Goal: Transaction & Acquisition: Purchase product/service

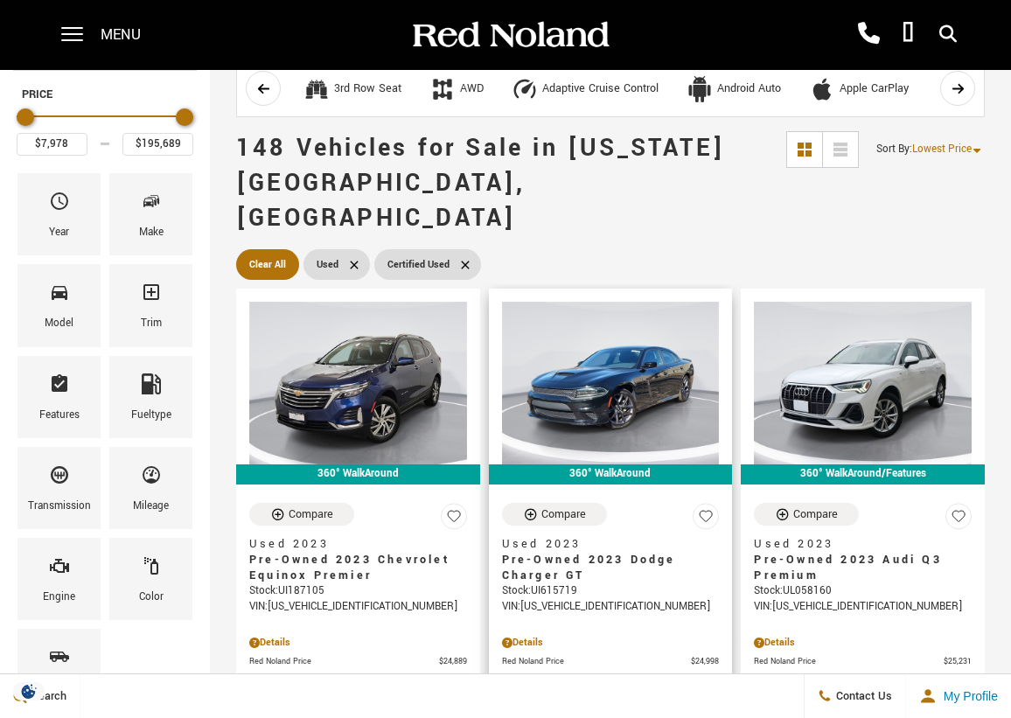
scroll to position [219, 0]
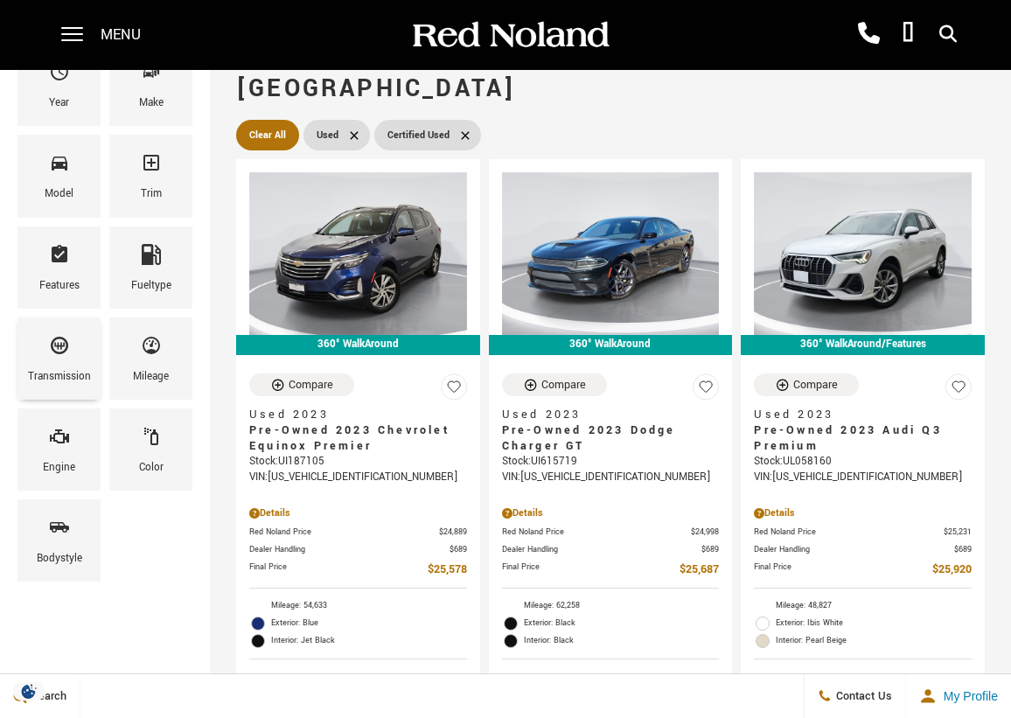
click at [45, 360] on div "Transmission" at bounding box center [58, 359] width 83 height 82
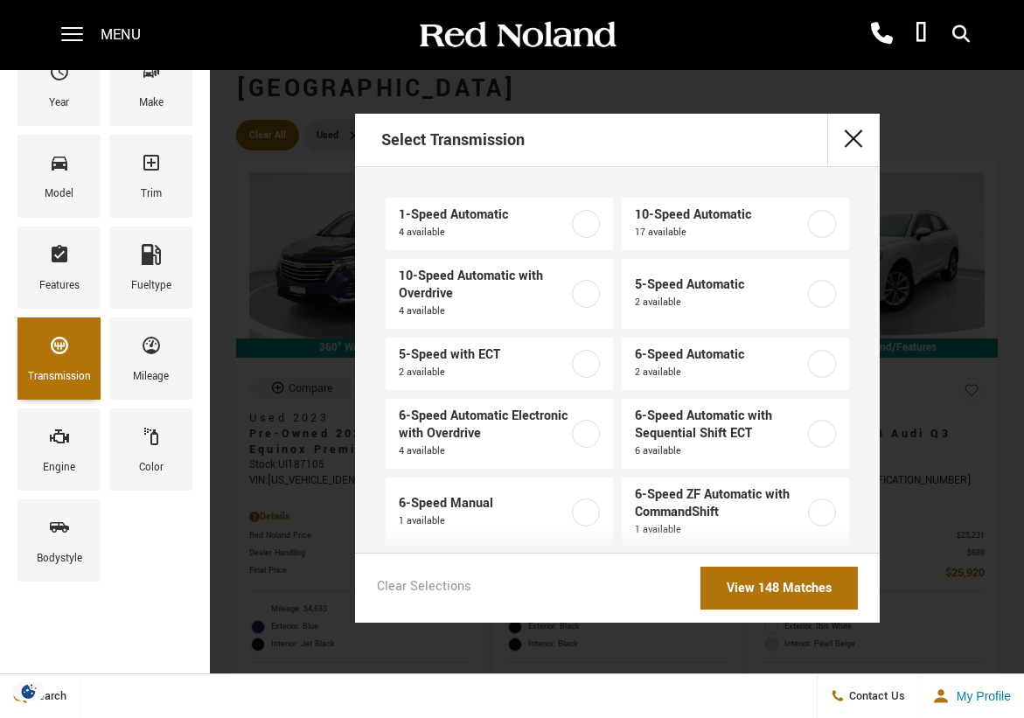
click at [45, 360] on div "Transmission" at bounding box center [58, 359] width 83 height 82
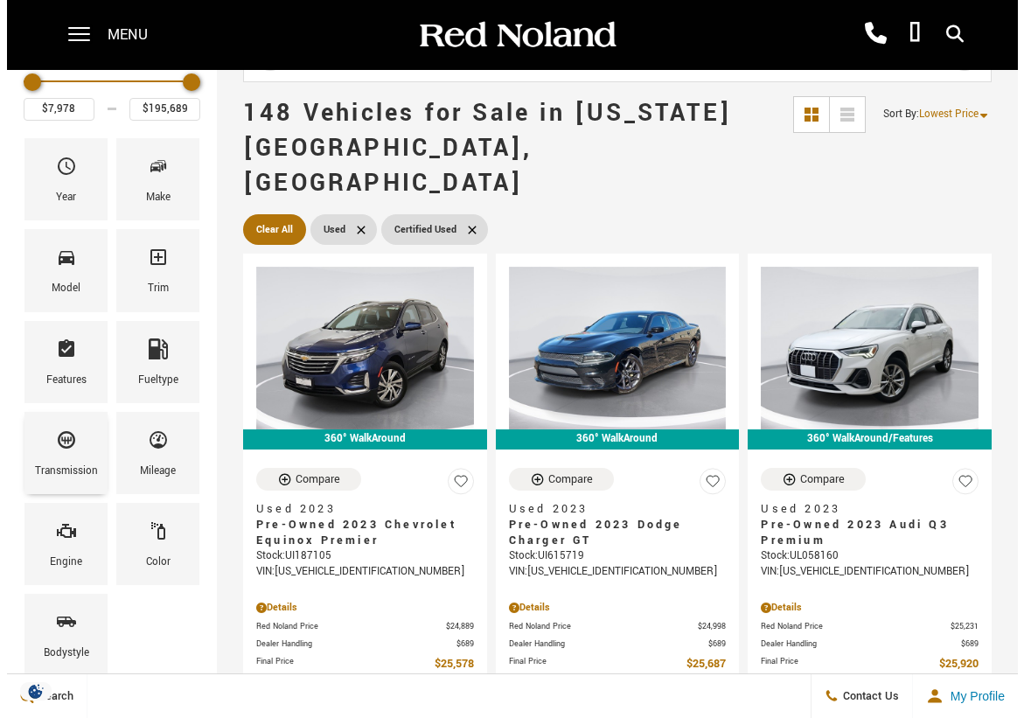
scroll to position [109, 0]
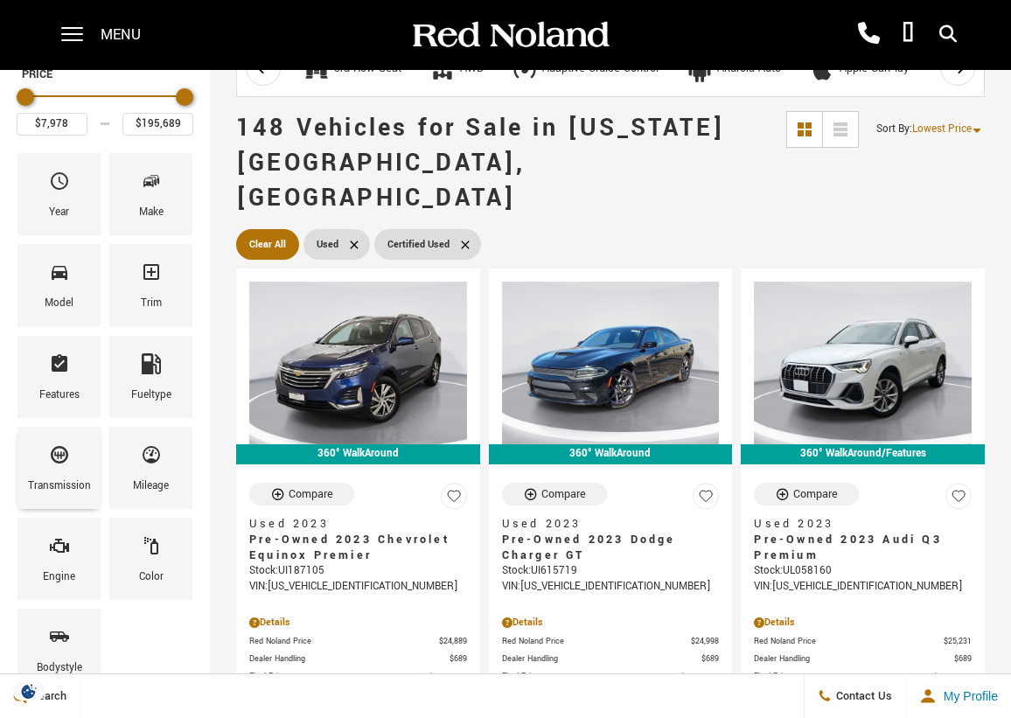
click at [45, 360] on div "Features" at bounding box center [58, 377] width 83 height 82
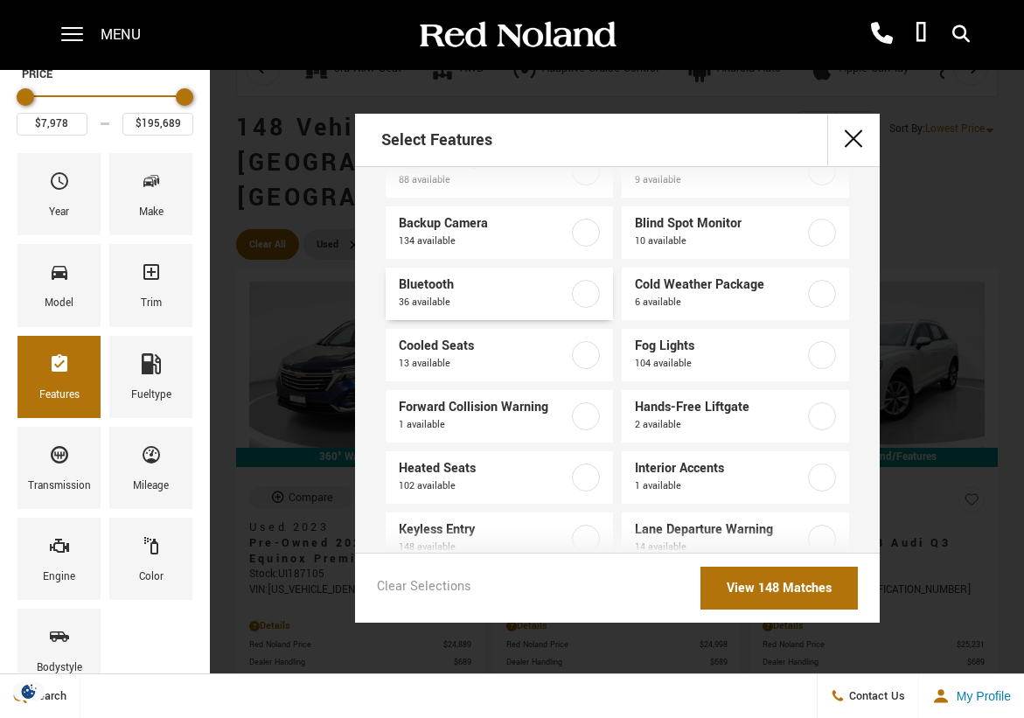
scroll to position [197, 0]
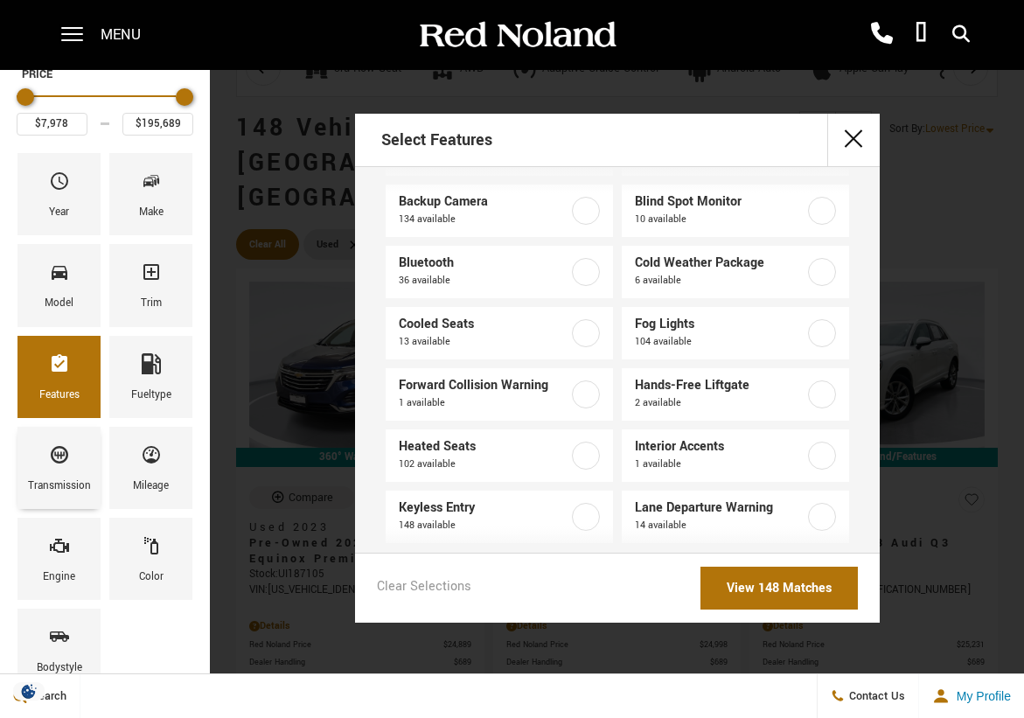
click at [92, 474] on div "Transmission" at bounding box center [58, 468] width 83 height 82
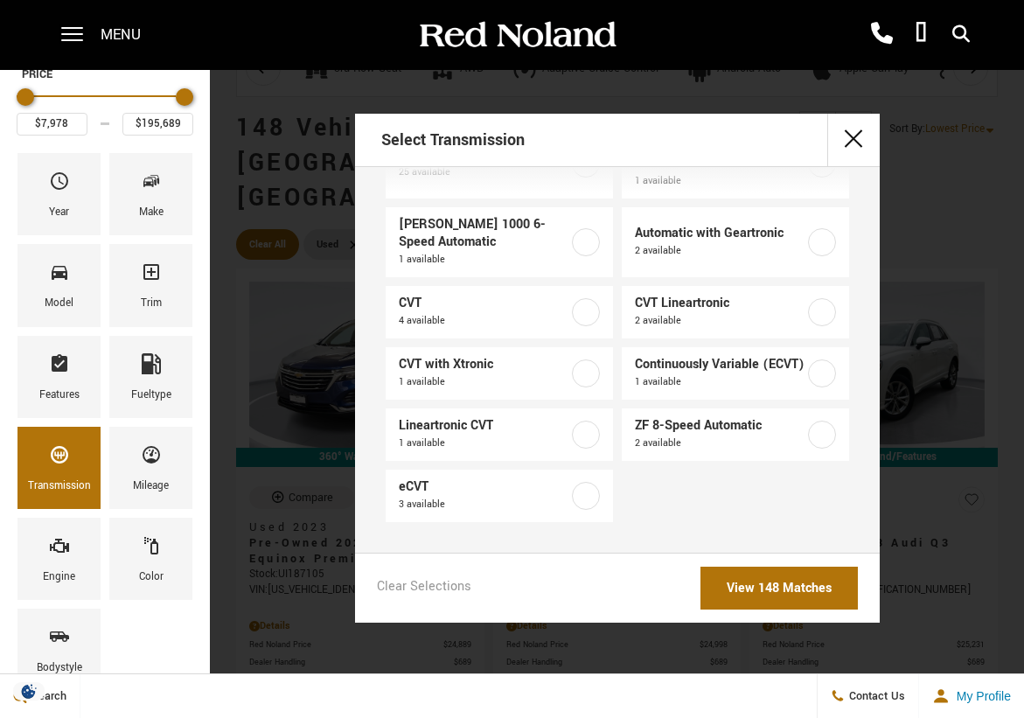
scroll to position [821, 0]
click at [53, 395] on div "Features" at bounding box center [59, 395] width 40 height 19
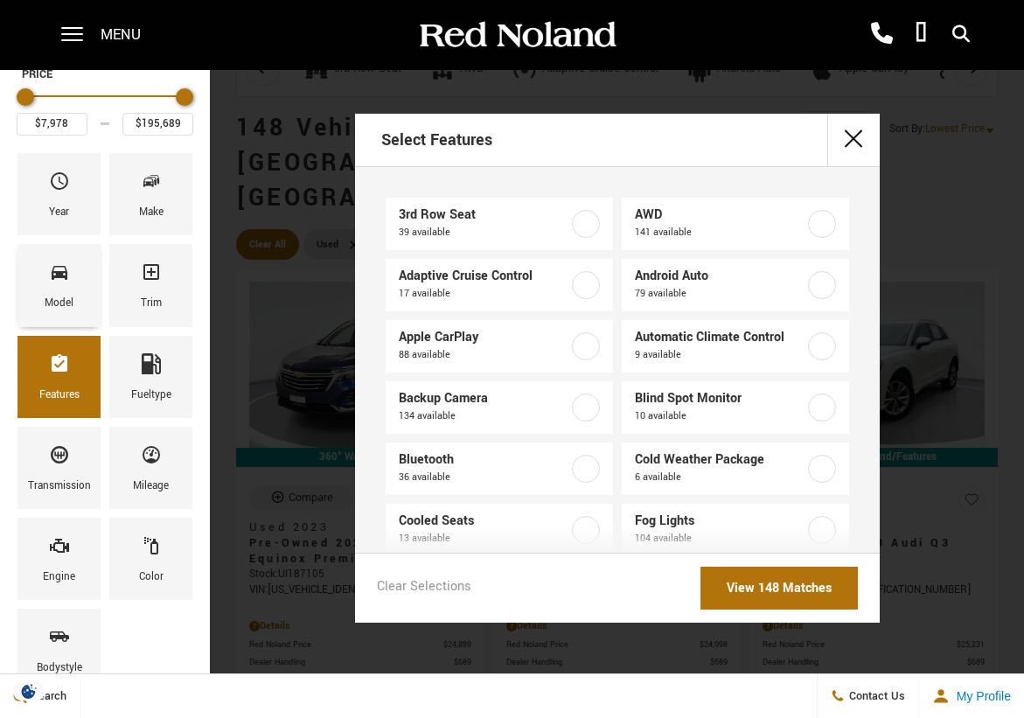
click at [24, 282] on div "Model" at bounding box center [58, 285] width 83 height 82
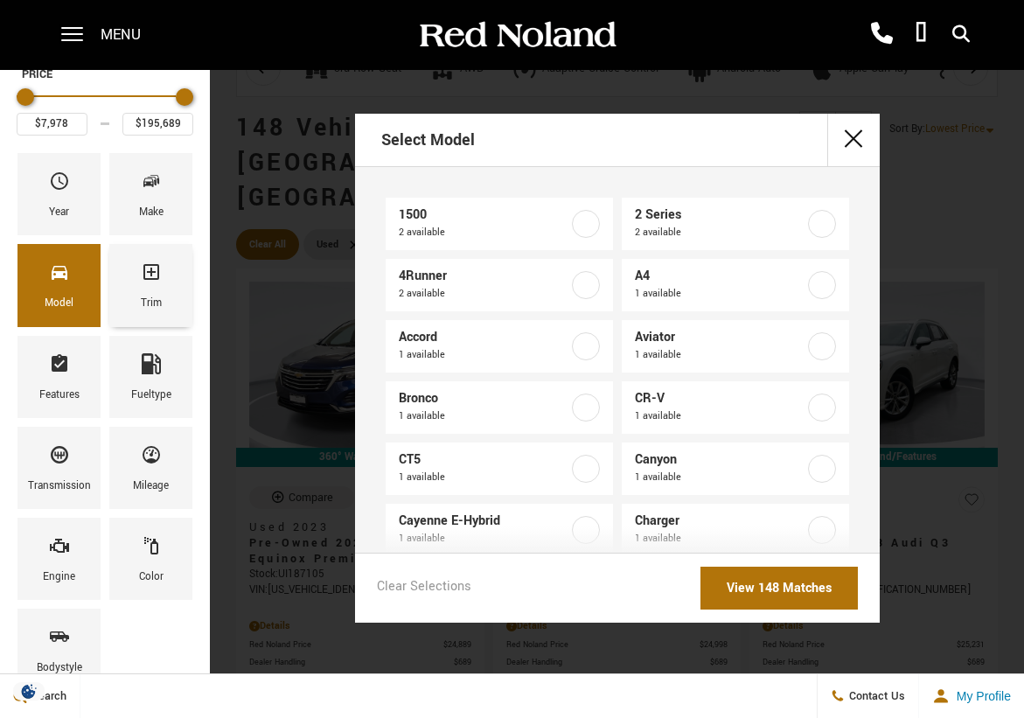
click at [162, 290] on div "Trim" at bounding box center [150, 285] width 83 height 82
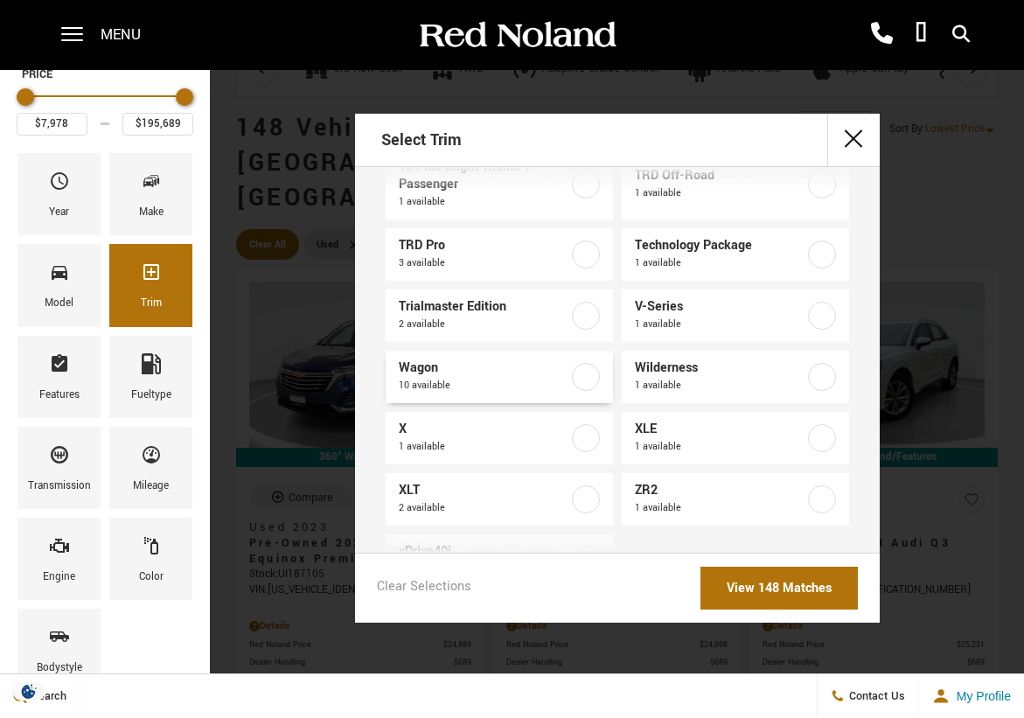
scroll to position [2274, 0]
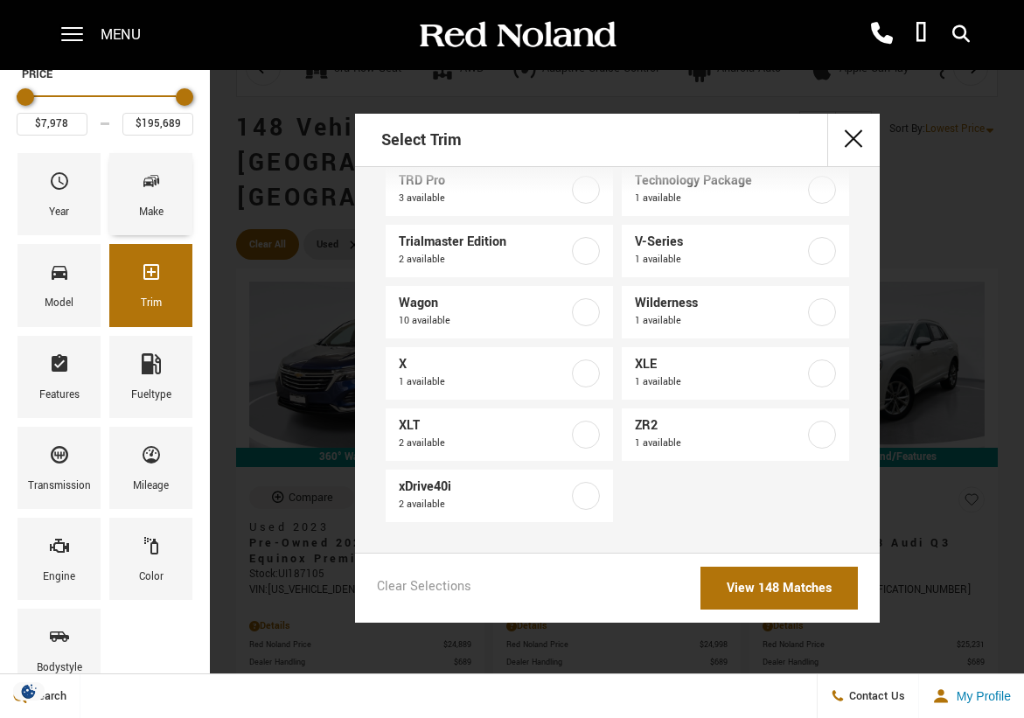
click at [164, 206] on div "Make" at bounding box center [150, 194] width 83 height 82
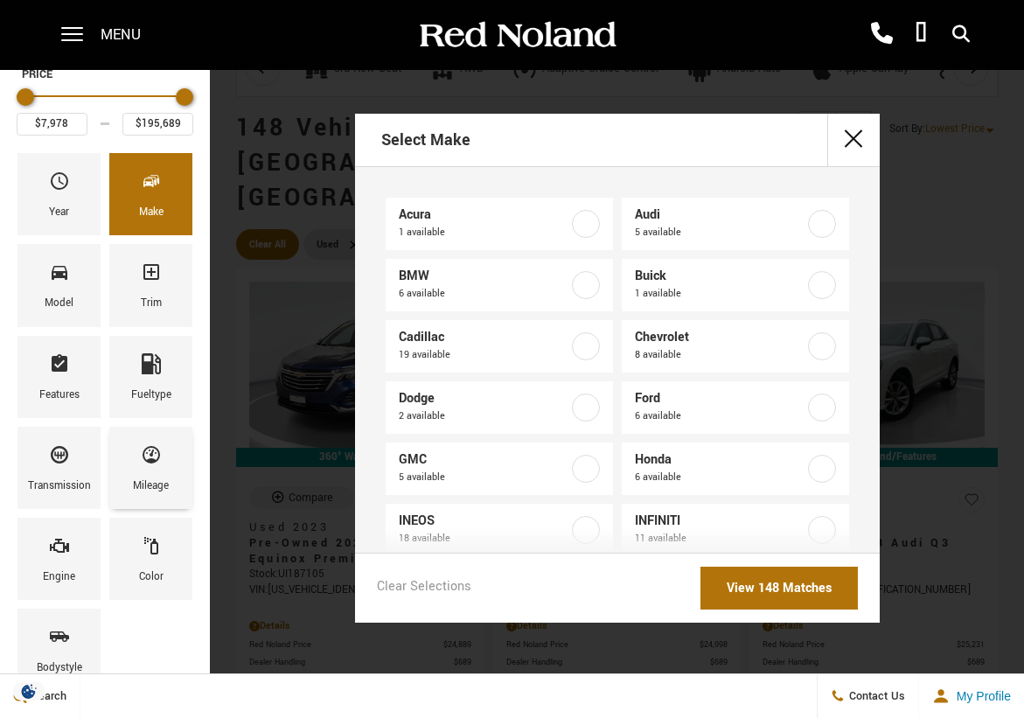
click at [178, 483] on div "Mileage" at bounding box center [150, 468] width 83 height 82
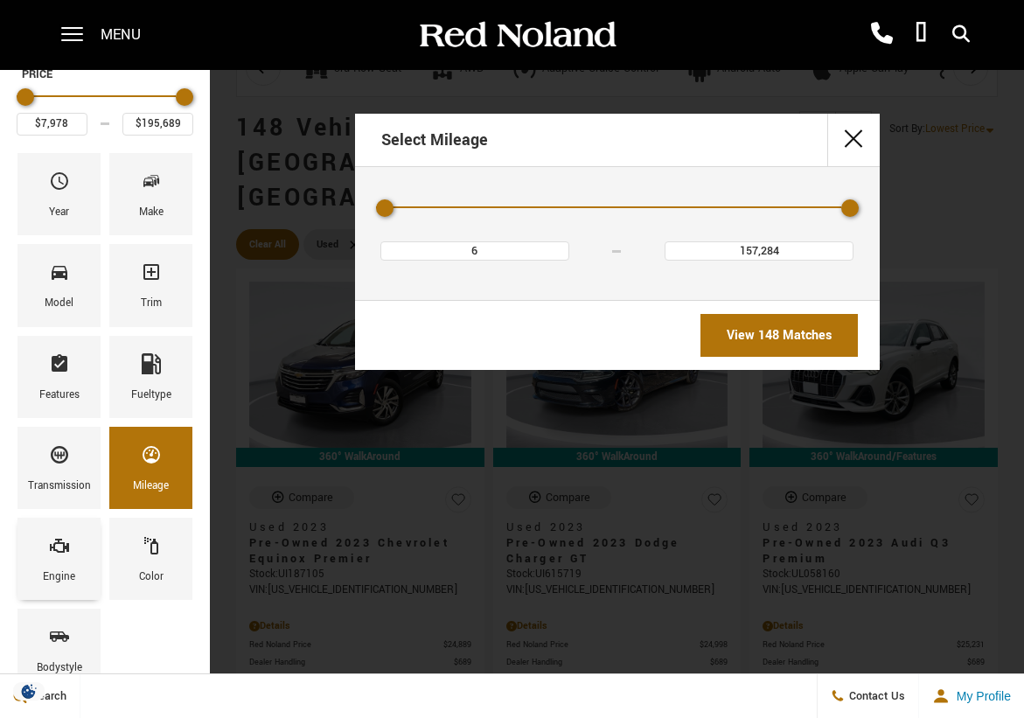
click at [66, 560] on span "Engine" at bounding box center [59, 549] width 21 height 37
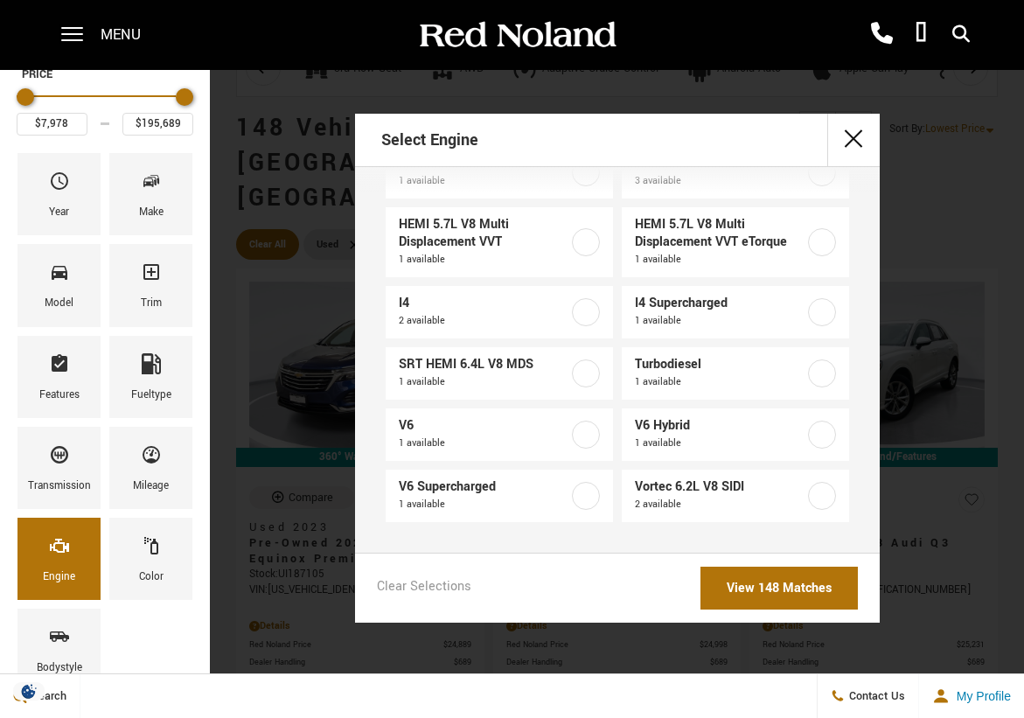
scroll to position [1876, 0]
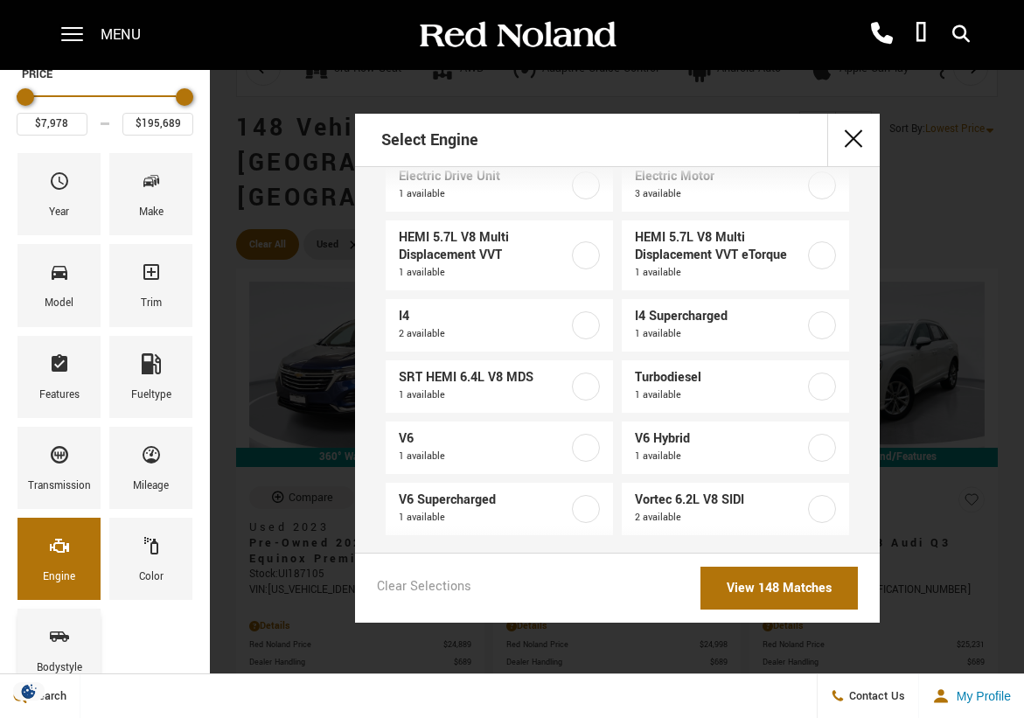
click at [61, 639] on icon "Bodystyle" at bounding box center [59, 637] width 19 height 10
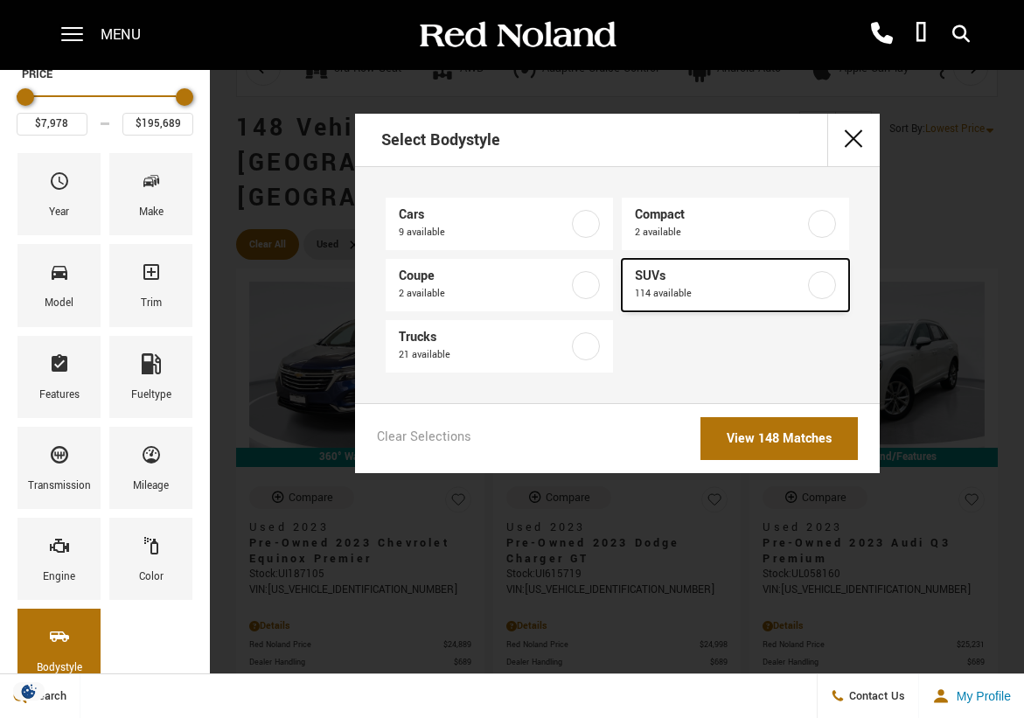
click at [716, 304] on link "SUVs 114 available" at bounding box center [735, 285] width 227 height 52
type input "$10,706"
checkbox input "true"
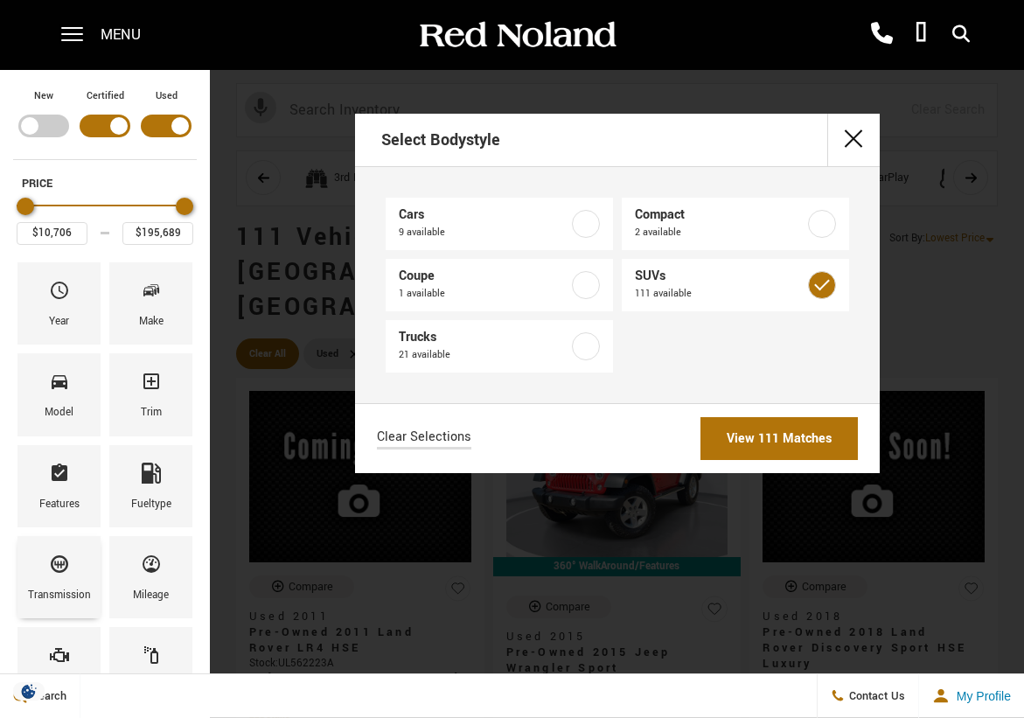
click at [34, 566] on div "Transmission" at bounding box center [58, 577] width 83 height 82
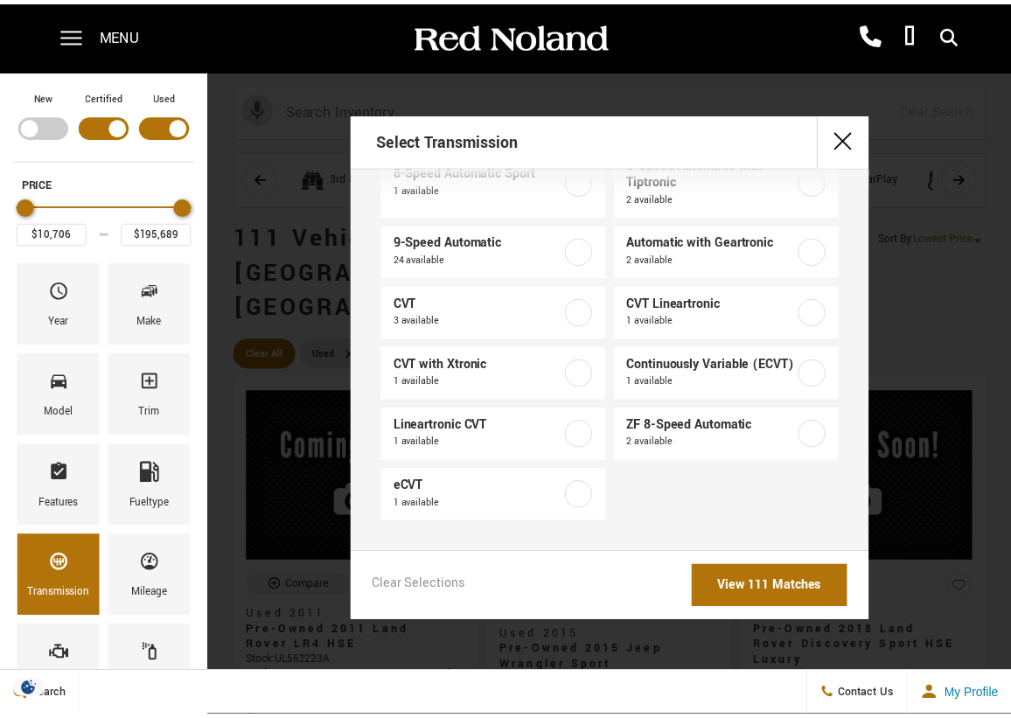
scroll to position [585, 0]
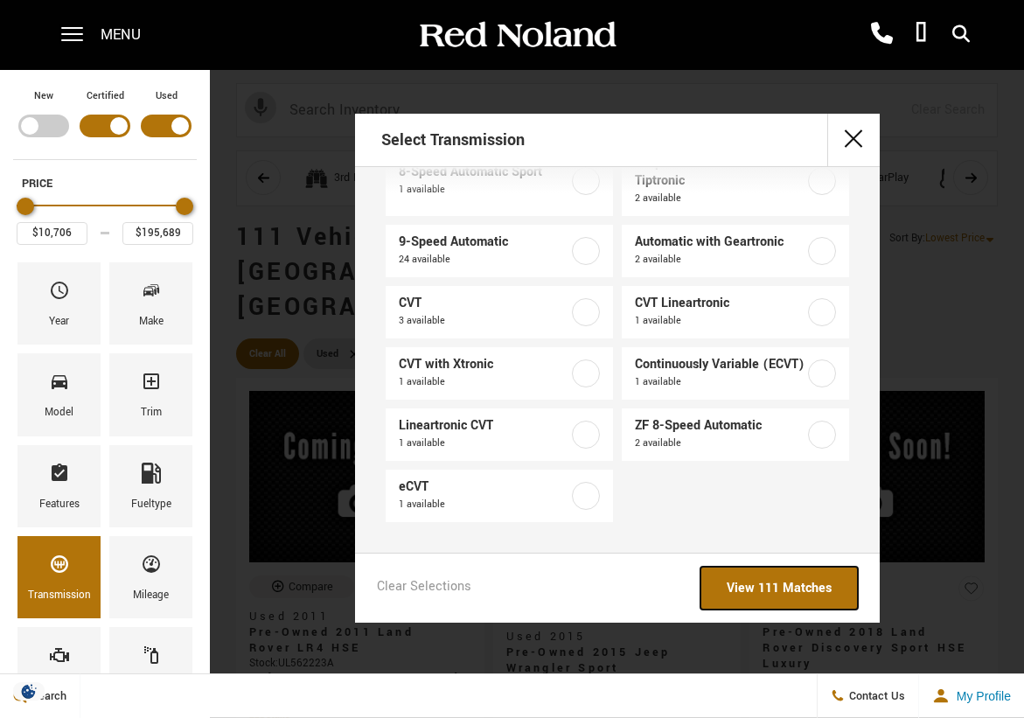
click at [797, 597] on link "View 111 Matches" at bounding box center [779, 588] width 157 height 43
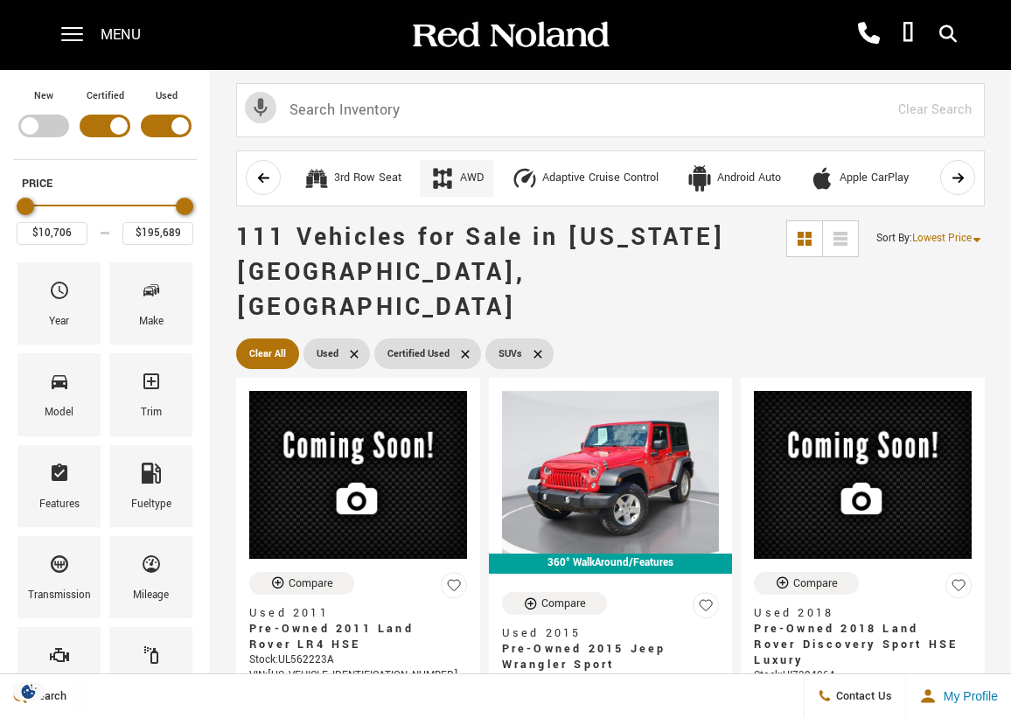
click at [467, 182] on div "AWD" at bounding box center [472, 179] width 24 height 16
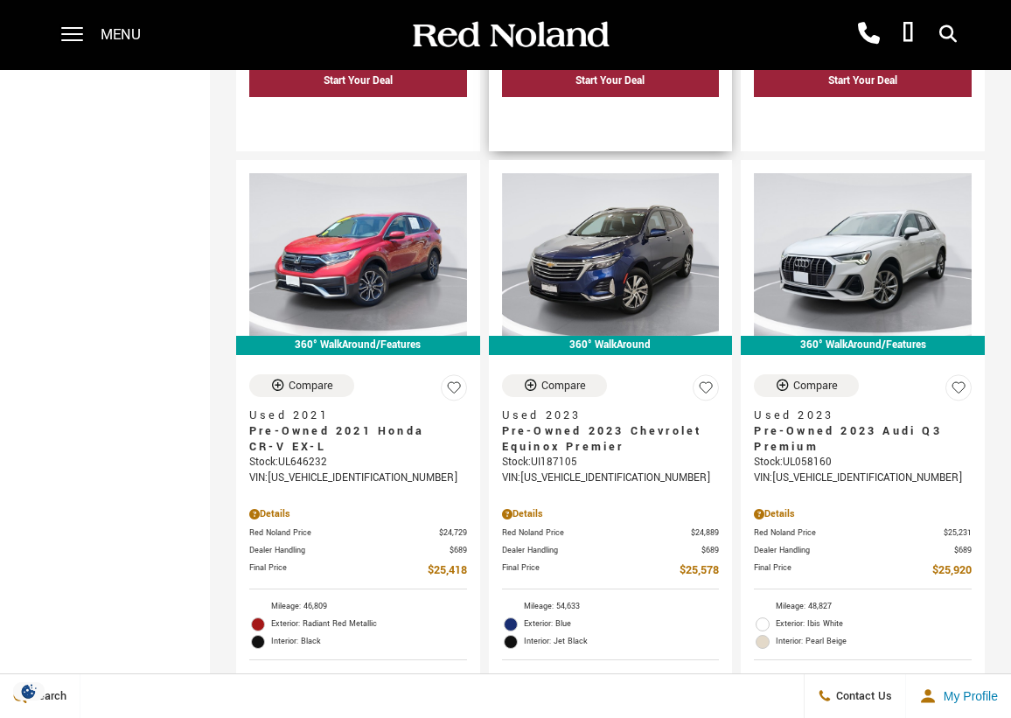
scroll to position [2581, 0]
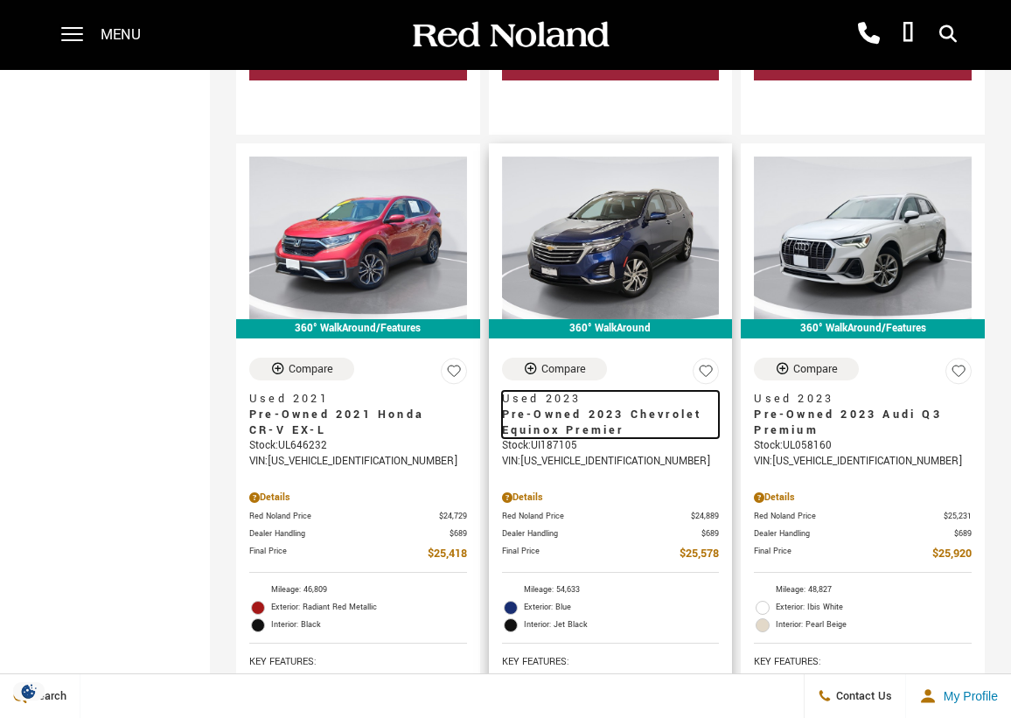
click at [595, 407] on span "Pre-Owned 2023 Chevrolet Equinox Premier" at bounding box center [604, 422] width 205 height 31
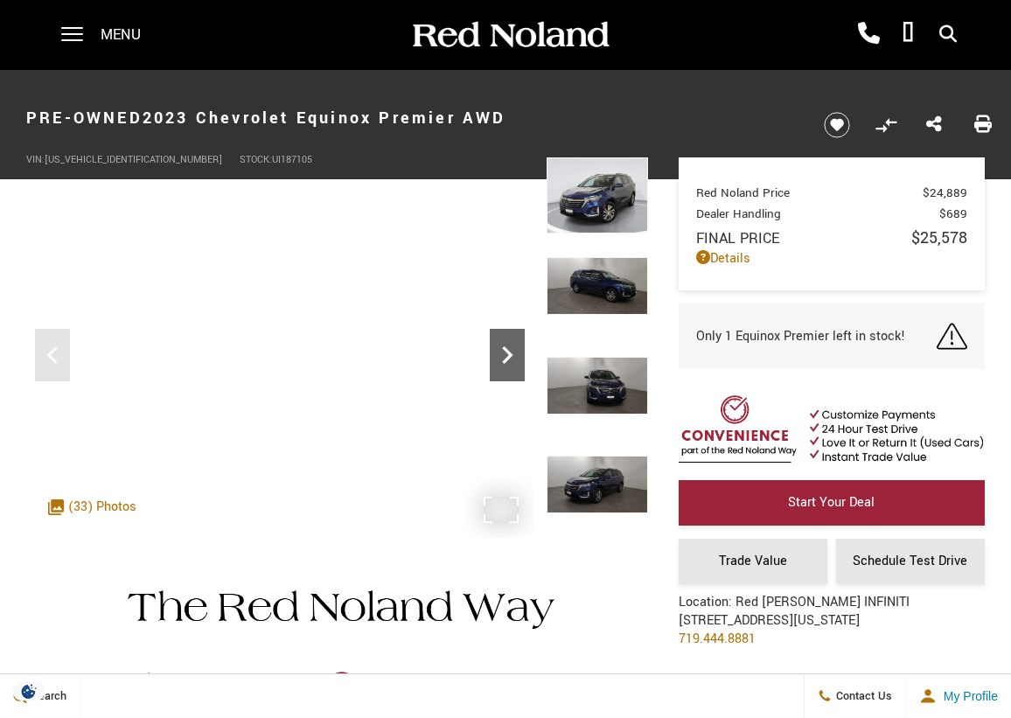
click at [510, 373] on div "Next" at bounding box center [507, 355] width 35 height 52
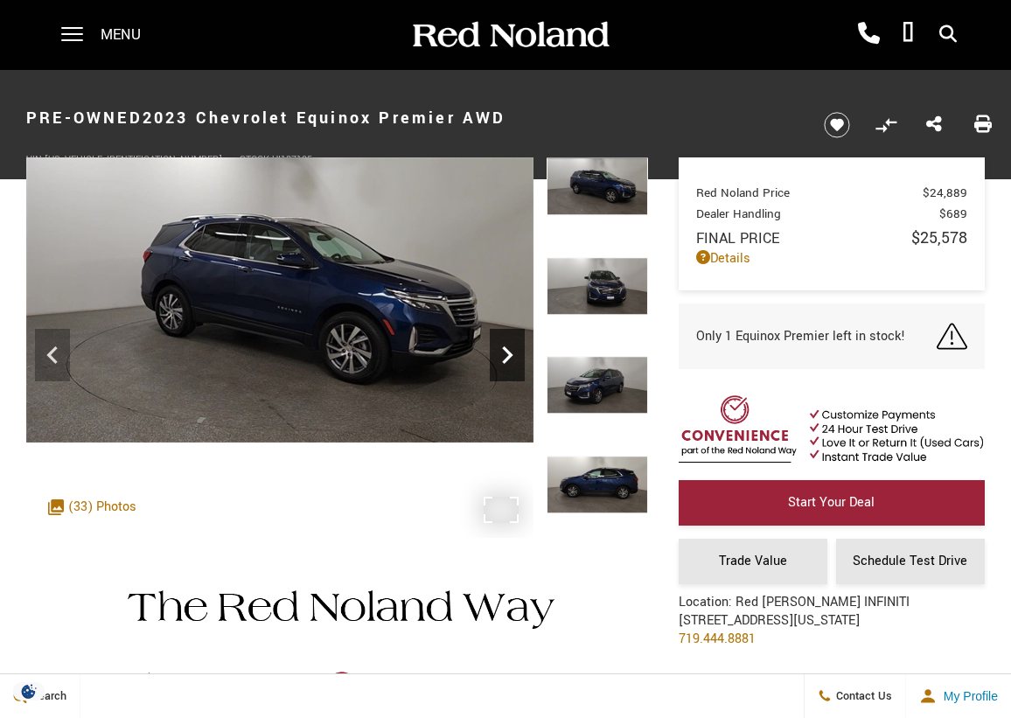
click at [510, 373] on div "Next" at bounding box center [507, 355] width 35 height 52
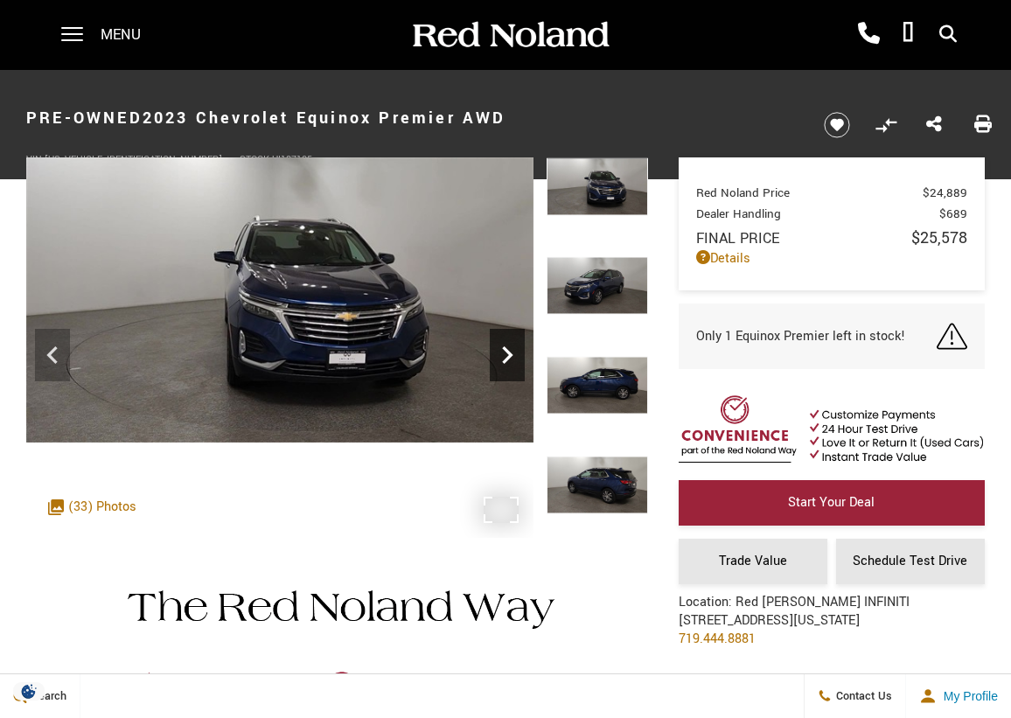
click at [510, 373] on div "Next" at bounding box center [507, 355] width 35 height 52
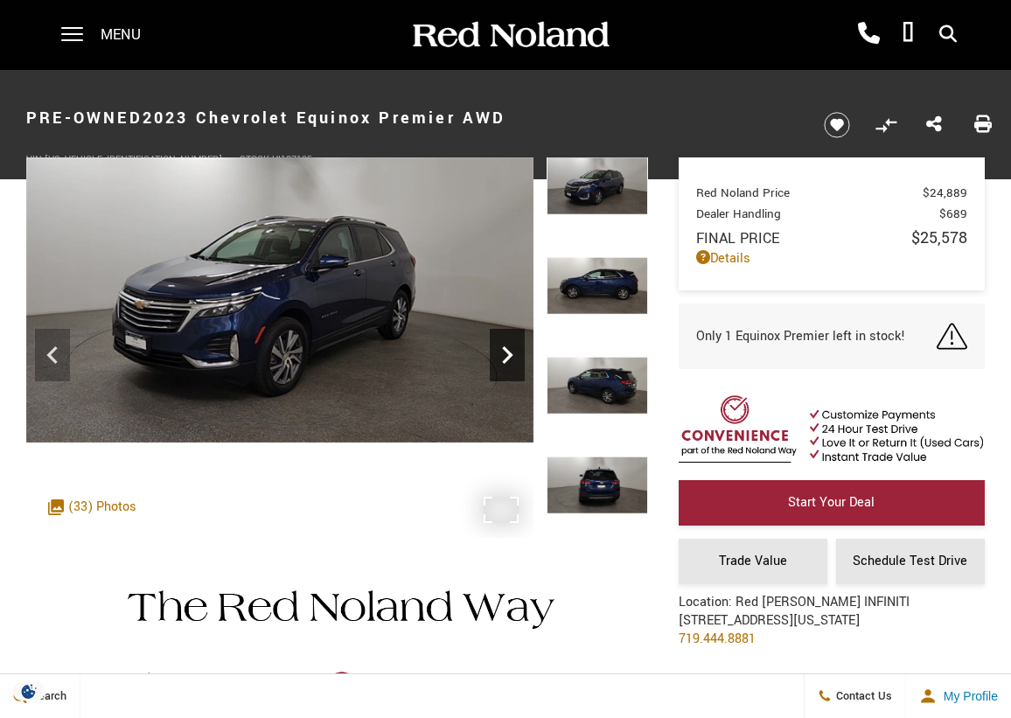
click at [510, 373] on div "Next" at bounding box center [507, 355] width 35 height 52
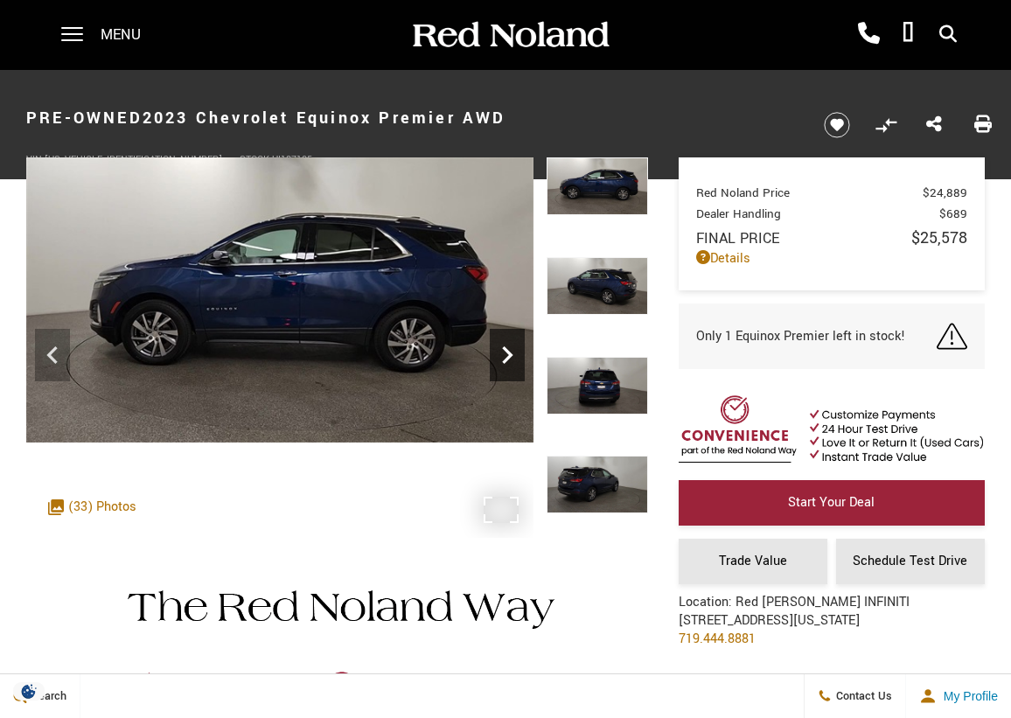
click at [510, 373] on div "Next" at bounding box center [507, 355] width 35 height 52
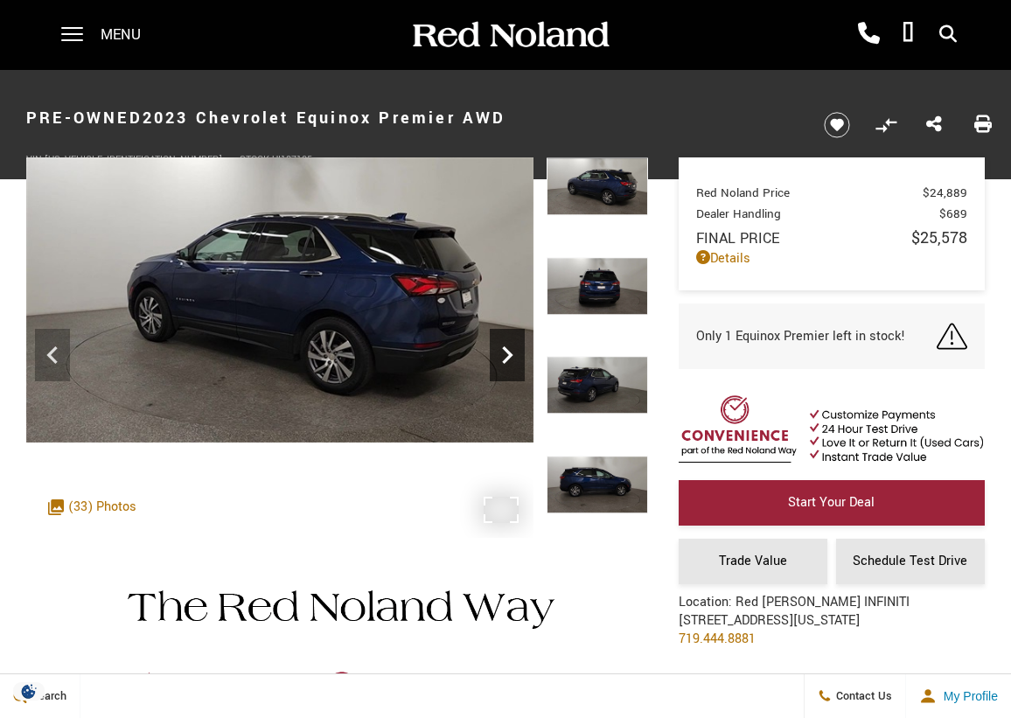
click at [510, 373] on div "Next" at bounding box center [507, 355] width 35 height 52
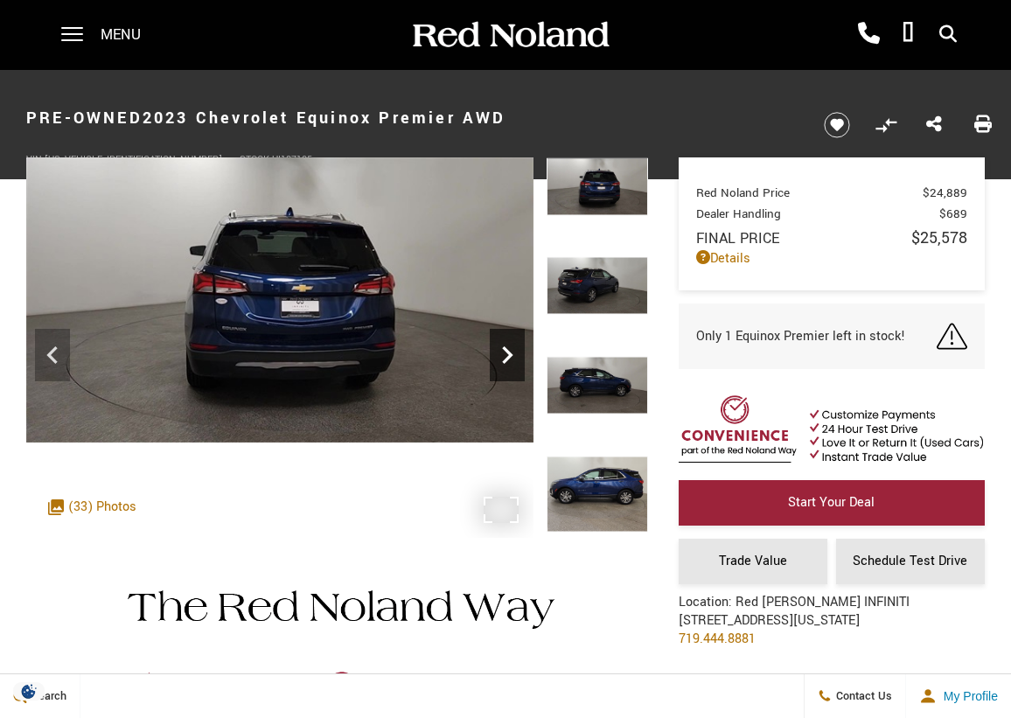
click at [510, 373] on div "Next" at bounding box center [507, 355] width 35 height 52
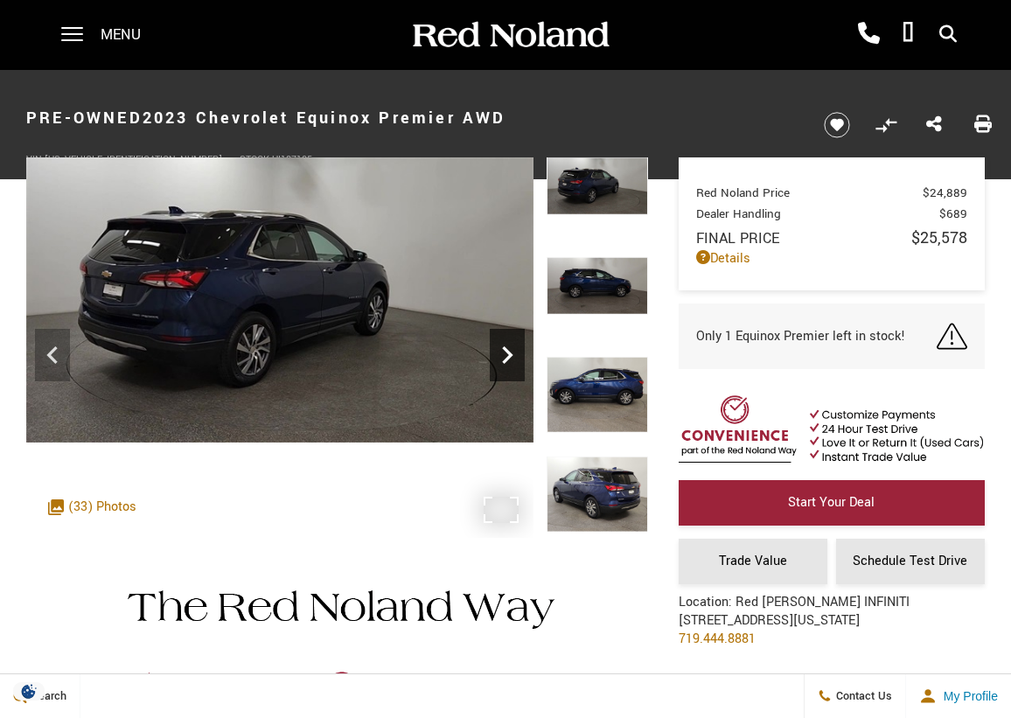
click at [510, 373] on div "Next" at bounding box center [507, 355] width 35 height 52
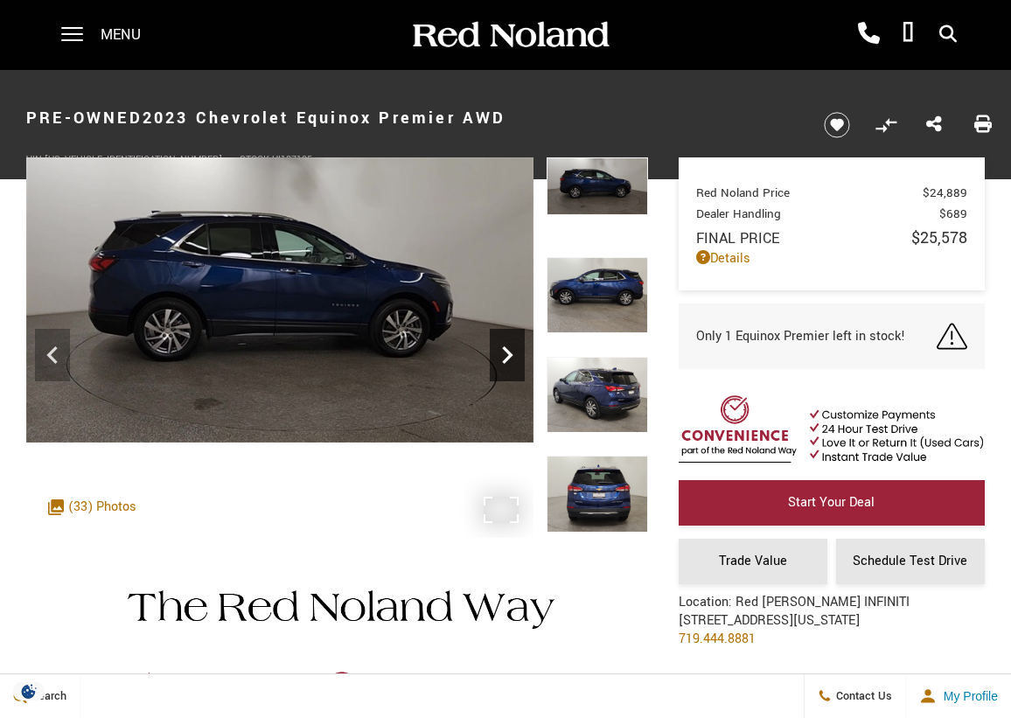
click at [510, 373] on div "Next" at bounding box center [507, 355] width 35 height 52
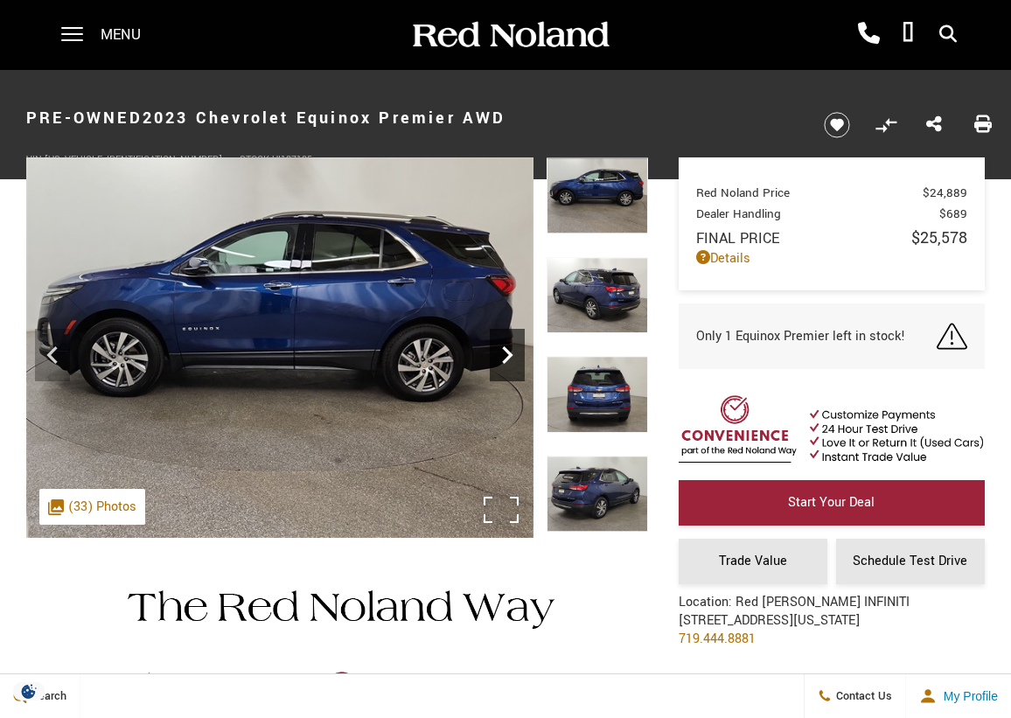
click at [510, 373] on div "Next" at bounding box center [507, 355] width 35 height 52
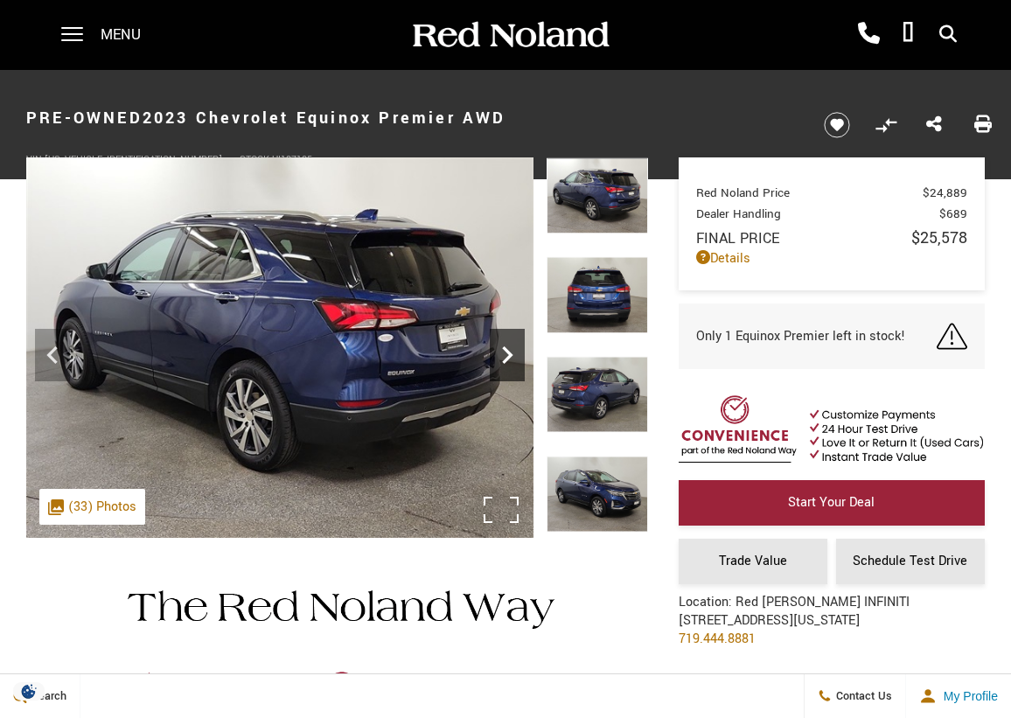
click at [510, 373] on div "Next" at bounding box center [507, 355] width 35 height 52
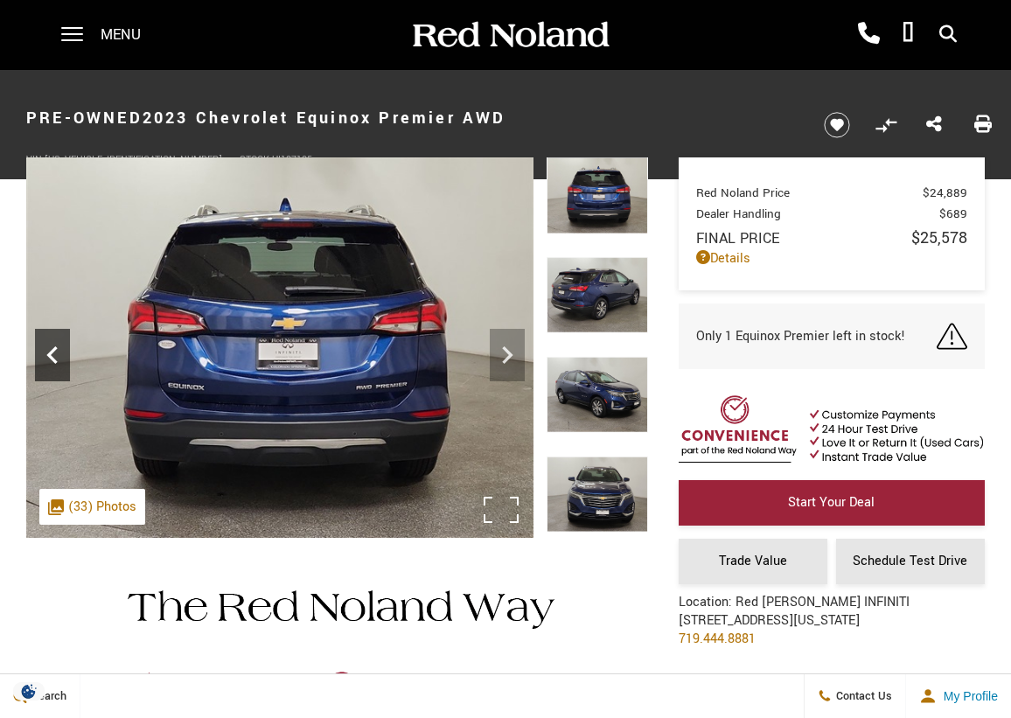
click at [54, 374] on div "Previous" at bounding box center [52, 355] width 35 height 52
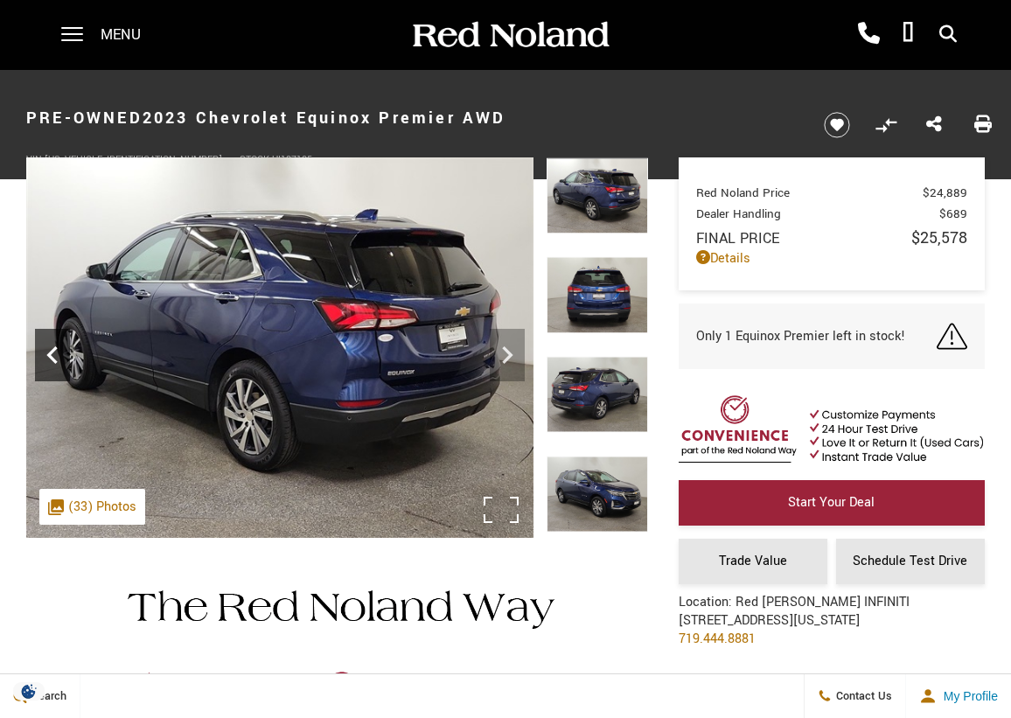
click at [54, 374] on div "Previous" at bounding box center [52, 355] width 35 height 52
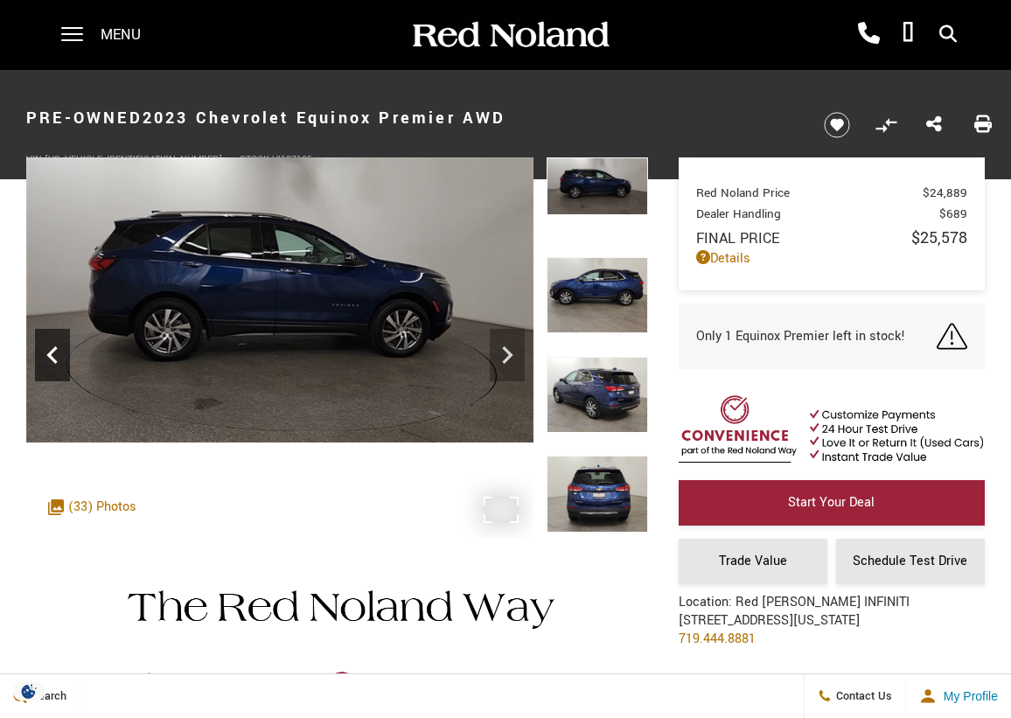
click at [54, 374] on div "Previous" at bounding box center [52, 355] width 35 height 52
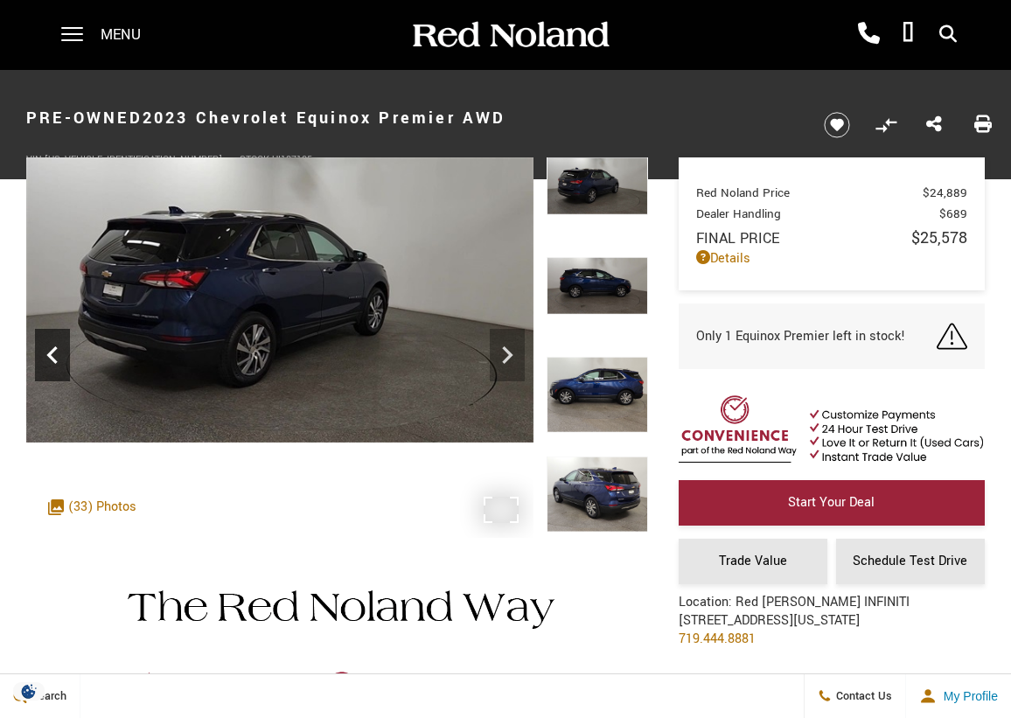
click at [54, 374] on div "Previous" at bounding box center [52, 355] width 35 height 52
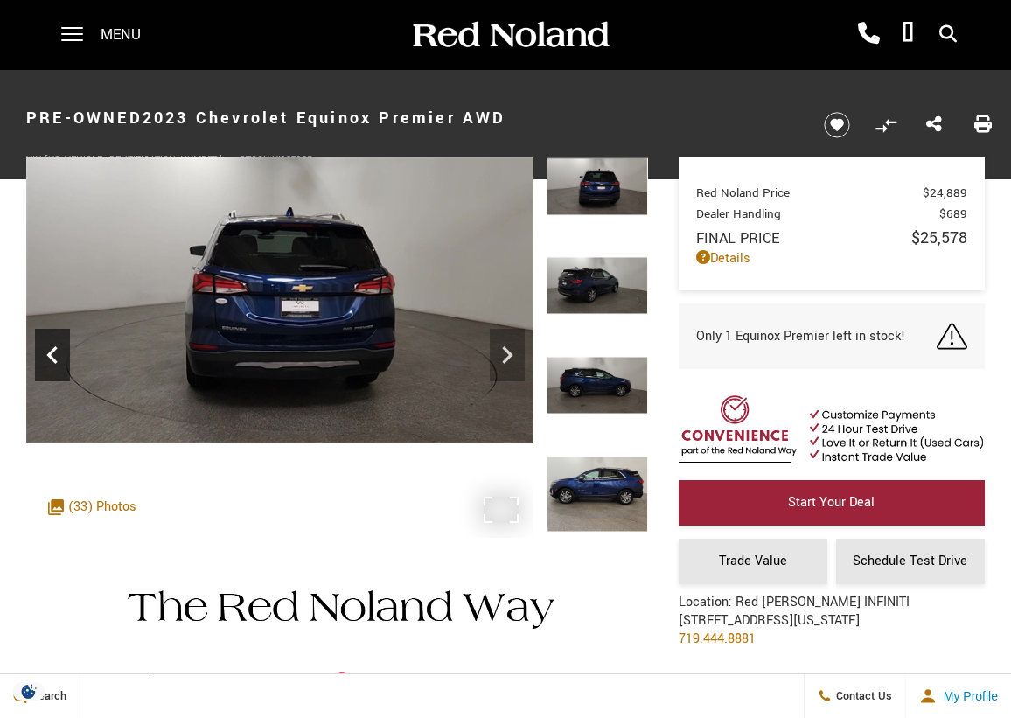
click at [54, 374] on div "Previous" at bounding box center [52, 355] width 35 height 52
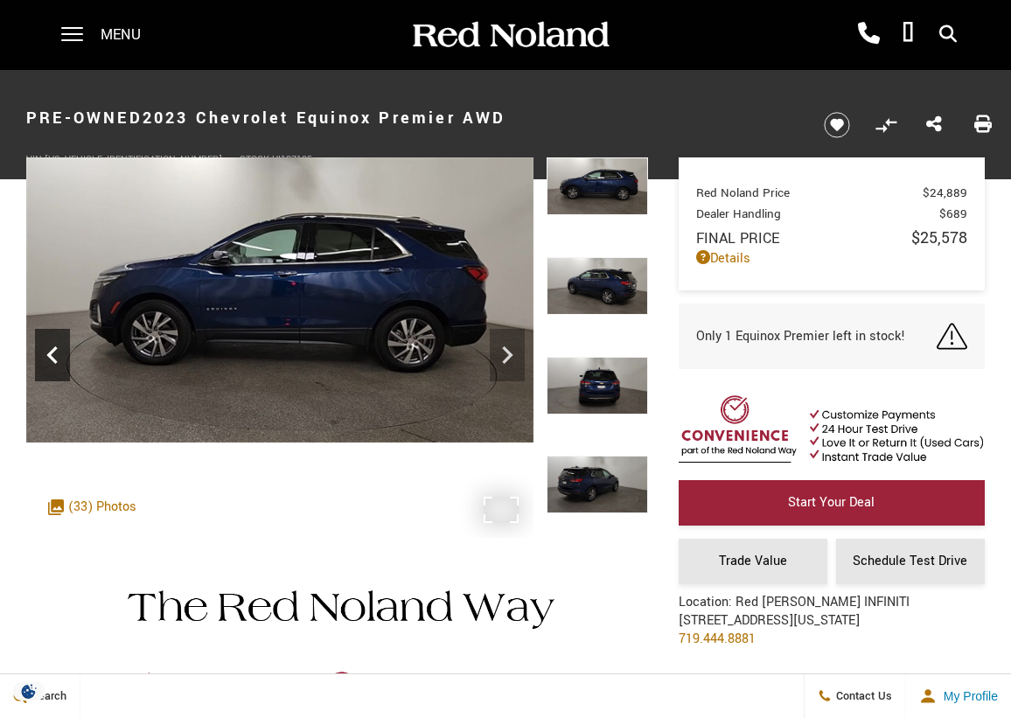
click at [54, 374] on div "Previous" at bounding box center [52, 355] width 35 height 52
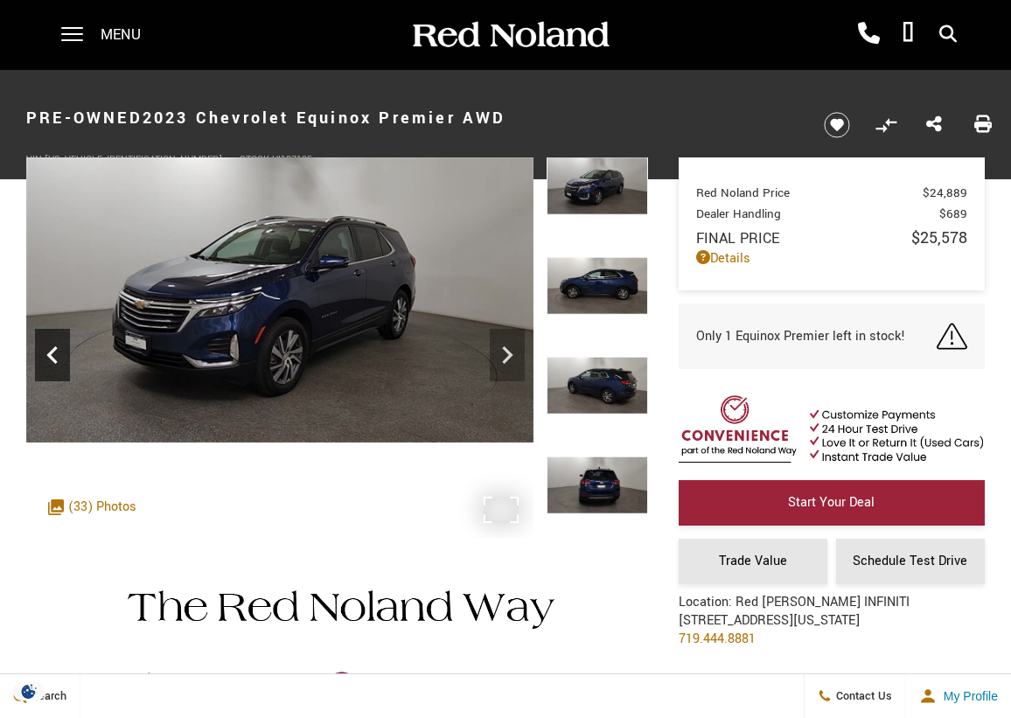
click at [54, 374] on div "Previous" at bounding box center [52, 355] width 35 height 52
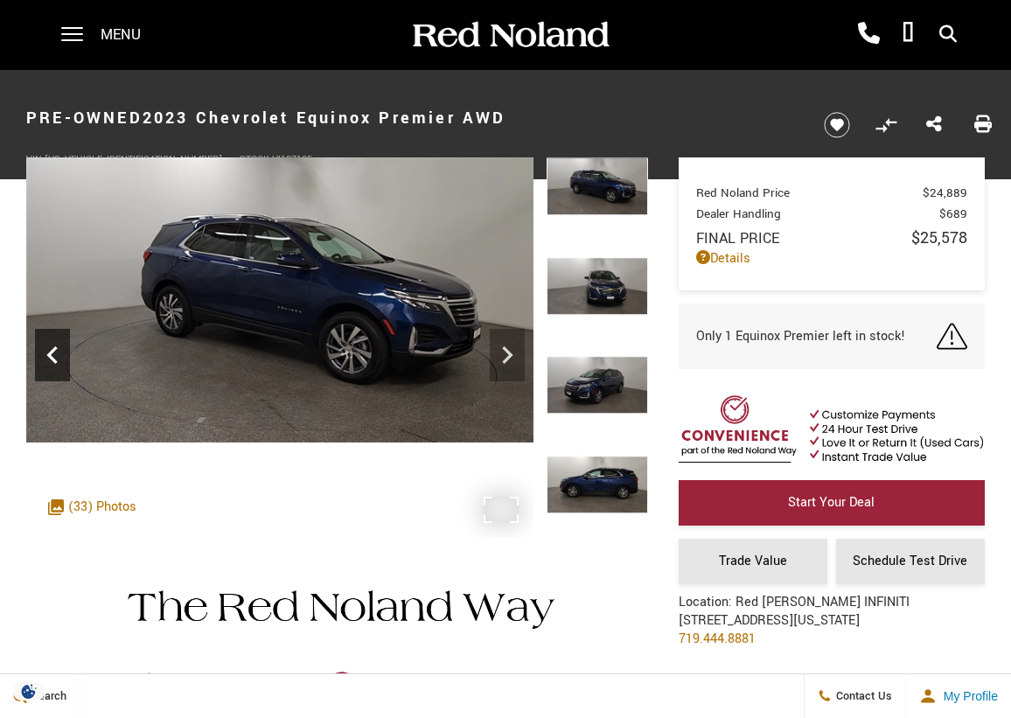
click at [54, 374] on div "Previous" at bounding box center [52, 355] width 35 height 52
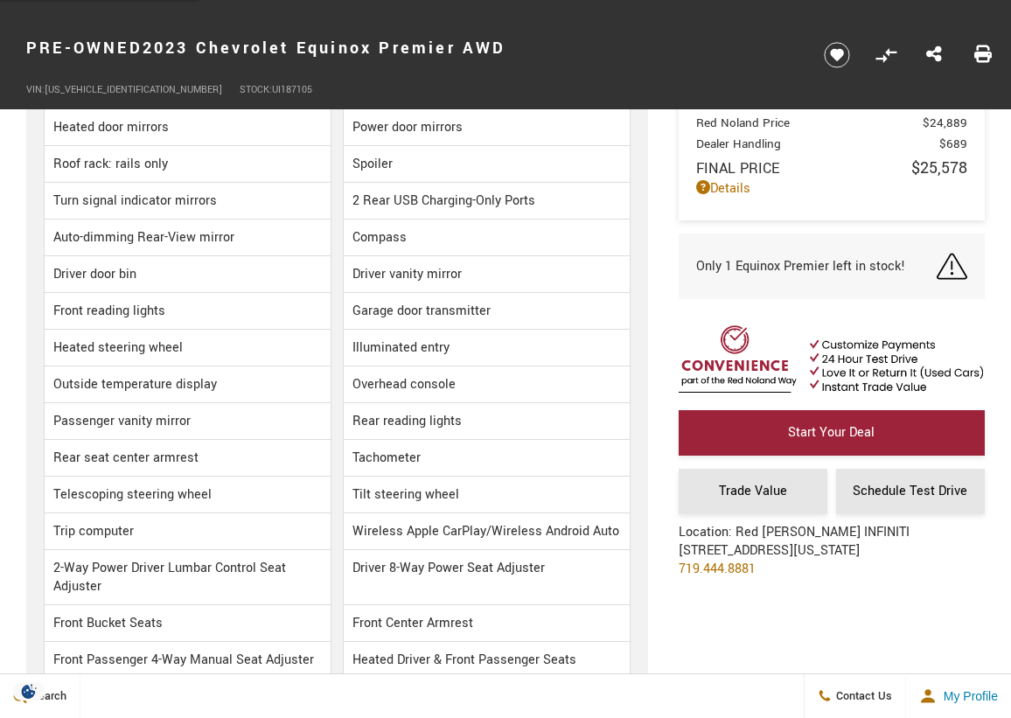
scroll to position [3280, 0]
